Goal: Task Accomplishment & Management: Manage account settings

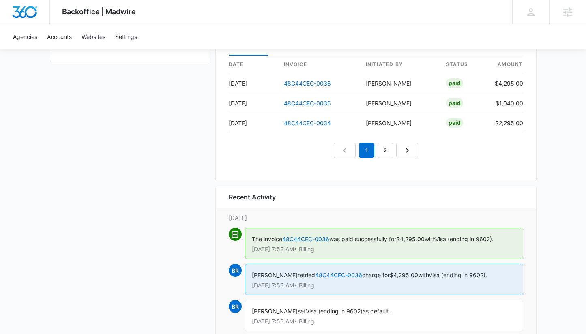
scroll to position [774, 0]
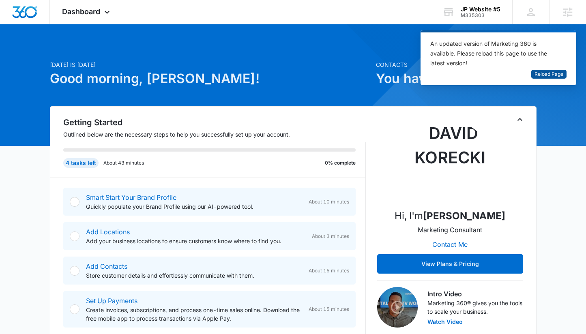
click at [539, 78] on button "Reload Page" at bounding box center [548, 74] width 35 height 9
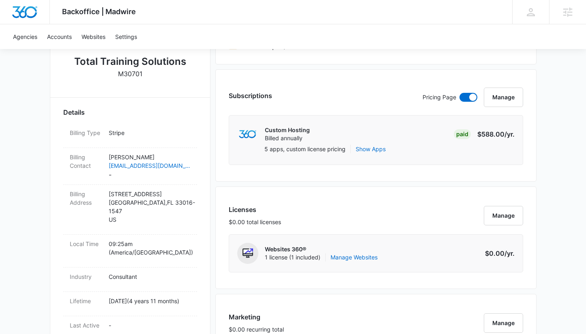
scroll to position [184, 0]
click at [120, 176] on dd "James Moesch jamesmoesch@gmail.com -" at bounding box center [150, 167] width 82 height 27
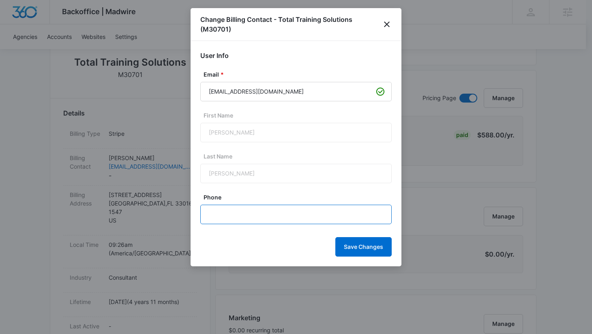
click at [251, 224] on input "Phone" at bounding box center [295, 214] width 191 height 19
paste input "(305) 510-9984"
type input "(305) 510-9984"
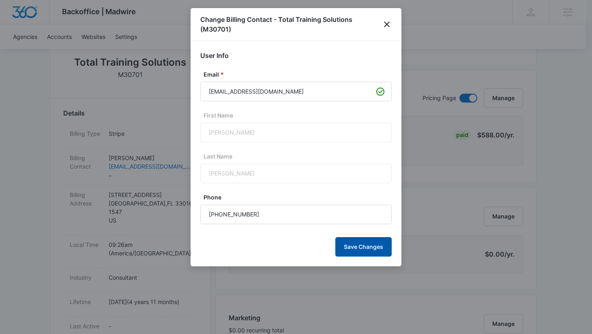
click at [355, 246] on button "Save Changes" at bounding box center [363, 246] width 56 height 19
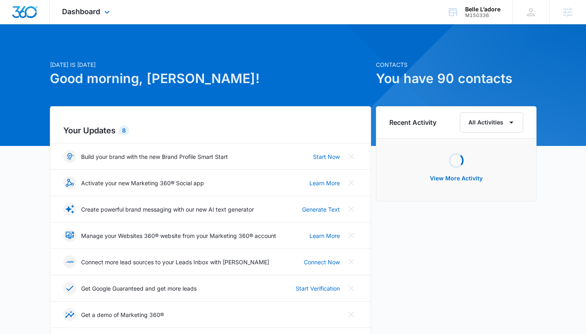
click at [99, 16] on div "Dashboard Apps Reputation Websites Forms CRM Email Social Shop Payments POS Con…" at bounding box center [87, 12] width 74 height 24
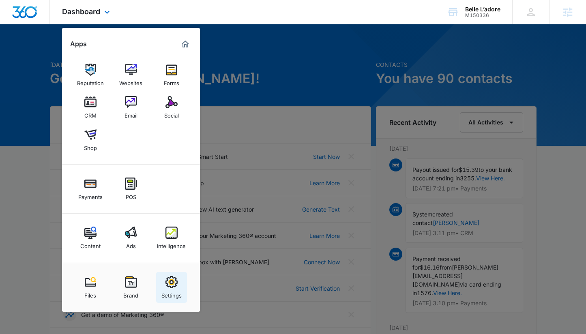
click at [173, 286] on img at bounding box center [171, 282] width 12 height 12
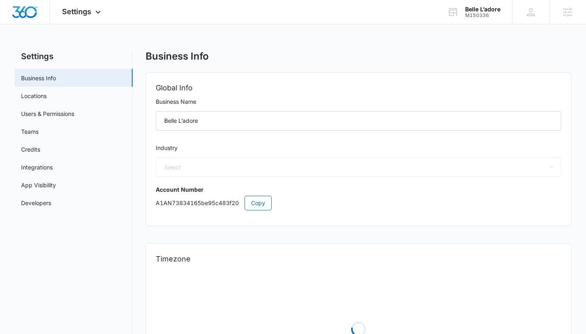
select select "52"
select select "US"
select select "America/Los_Angeles"
click at [61, 111] on link "Users & Permissions" at bounding box center [47, 113] width 53 height 9
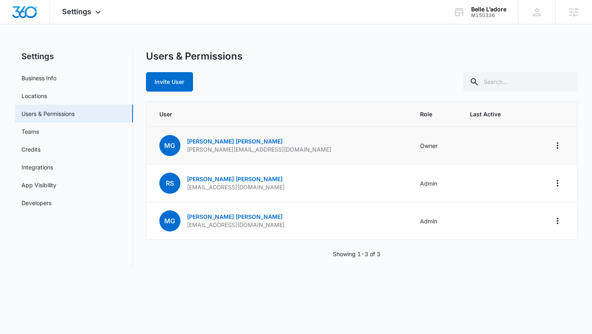
click at [206, 150] on p "marcella@belleladore.com" at bounding box center [259, 150] width 144 height 8
click at [225, 225] on p "mrssandireed@gmail.com" at bounding box center [236, 225] width 98 height 8
click at [225, 224] on p "mrssandireed@gmail.com" at bounding box center [236, 225] width 98 height 8
copy p "mrssandireed@gmail.com"
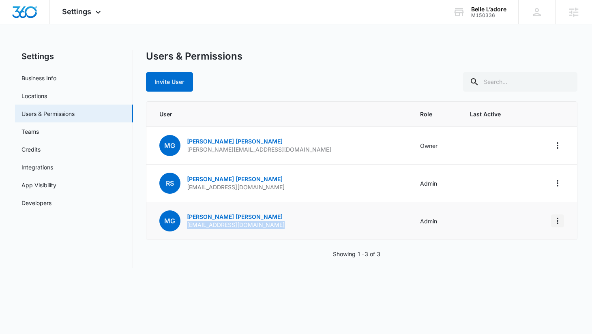
click at [557, 221] on icon "Actions" at bounding box center [558, 221] width 2 height 6
click at [513, 255] on div "Make Owner / Primary User" at bounding box center [507, 256] width 73 height 6
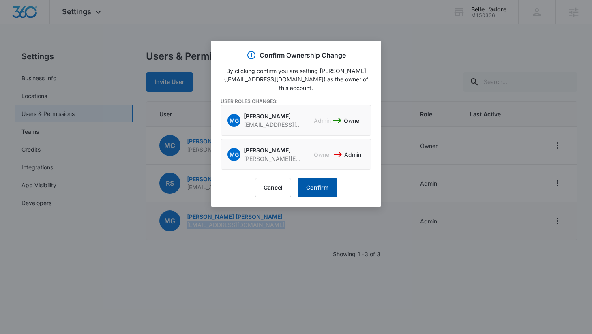
click at [309, 193] on button "Confirm" at bounding box center [318, 187] width 40 height 19
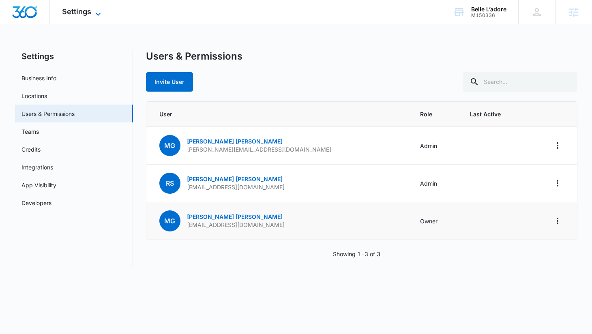
click at [90, 13] on span "Settings" at bounding box center [76, 11] width 29 height 9
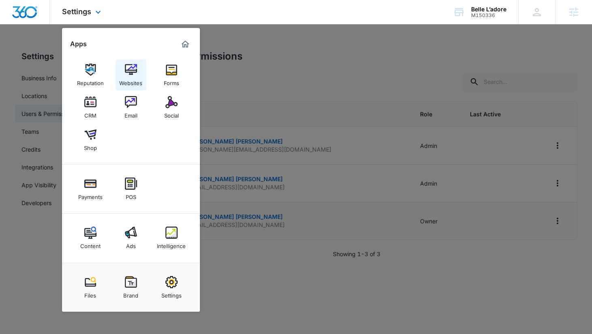
click at [135, 71] on img at bounding box center [131, 70] width 12 height 12
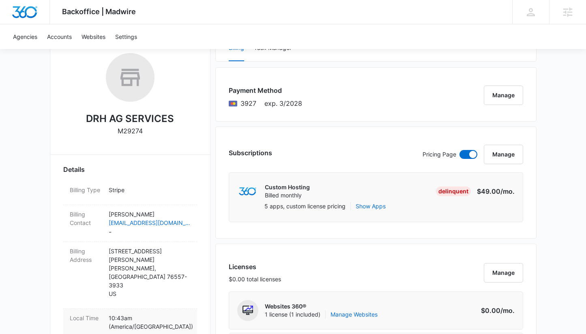
scroll to position [166, 0]
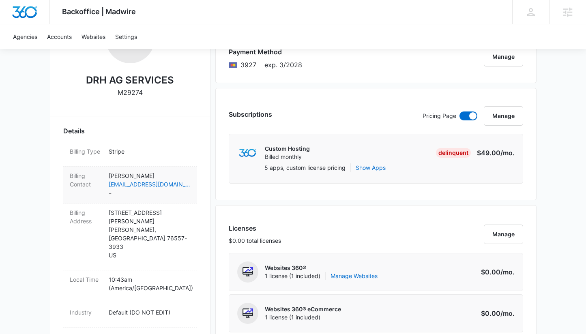
click at [122, 196] on dd "[PERSON_NAME] [EMAIL_ADDRESS][DOMAIN_NAME] -" at bounding box center [150, 185] width 82 height 27
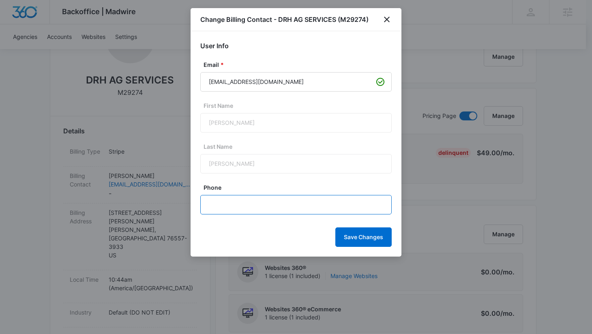
click at [234, 202] on input "Phone" at bounding box center [295, 204] width 191 height 19
paste input "[PHONE_NUMBER]"
type input "[PHONE_NUMBER]"
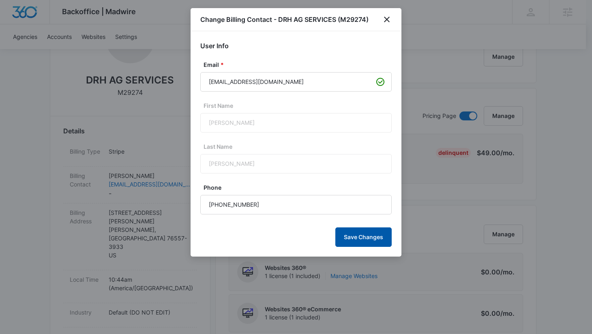
click at [356, 236] on button "Save Changes" at bounding box center [363, 236] width 56 height 19
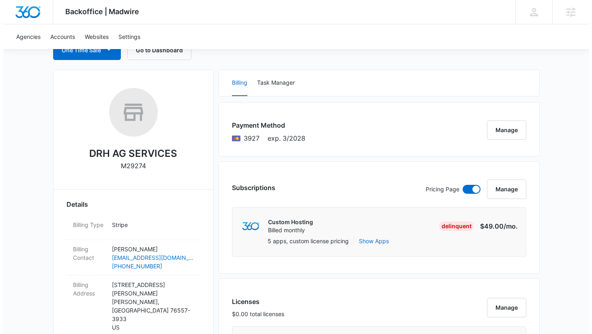
scroll to position [12, 0]
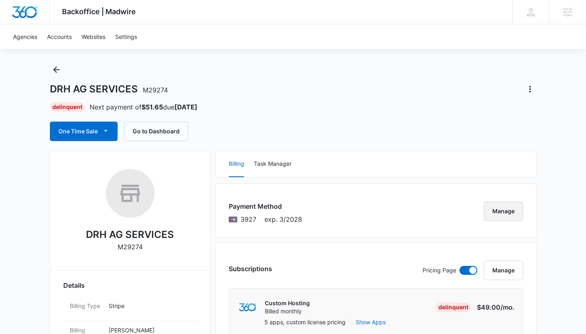
click at [510, 211] on button "Manage" at bounding box center [503, 211] width 39 height 19
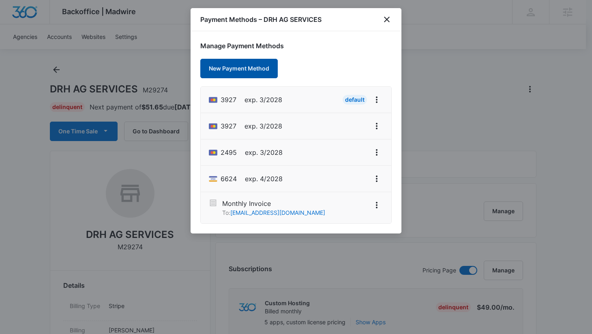
click at [247, 71] on button "New Payment Method" at bounding box center [238, 68] width 77 height 19
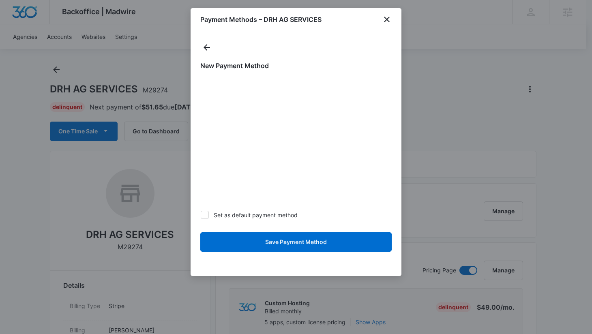
click at [242, 215] on label "Set as default payment method" at bounding box center [295, 215] width 191 height 9
click at [201, 215] on input "Set as default payment method" at bounding box center [200, 215] width 0 height 0
checkbox input "true"
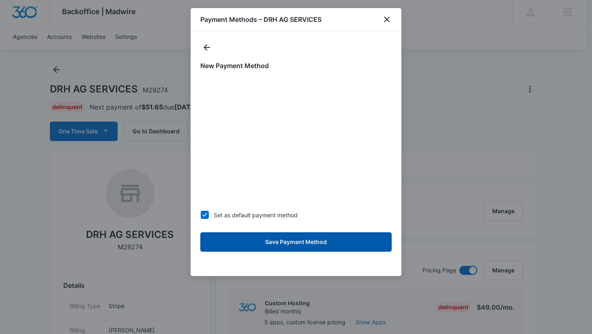
click at [278, 247] on button "Save Payment Method" at bounding box center [295, 241] width 191 height 19
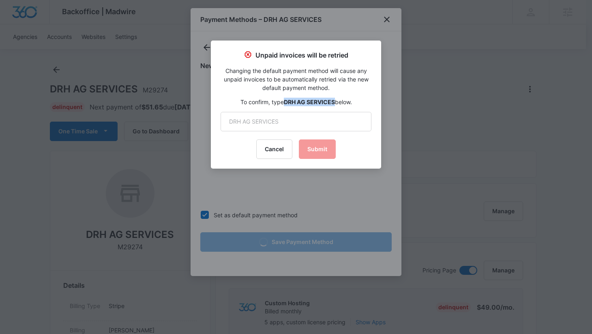
drag, startPoint x: 335, startPoint y: 101, endPoint x: 283, endPoint y: 105, distance: 52.4
click at [283, 105] on p "To confirm, type DRH AG SERVICES below." at bounding box center [296, 102] width 151 height 9
copy strong "DRH AG SERVICES"
click at [283, 124] on input "text" at bounding box center [296, 121] width 151 height 19
paste input "DRH AG SERVICES"
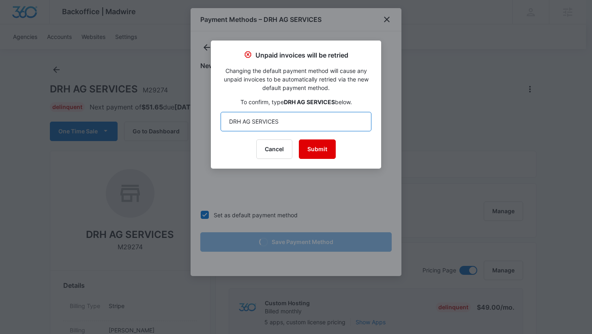
type input "DRH AG SERVICES"
click at [311, 149] on button "Submit" at bounding box center [317, 148] width 37 height 19
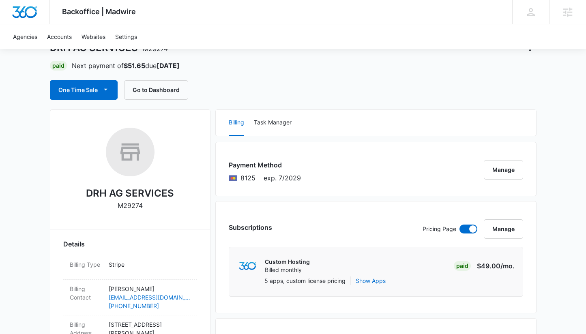
scroll to position [152, 0]
